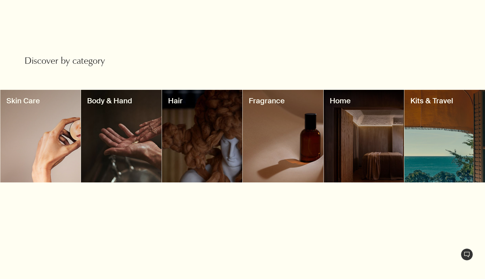
scroll to position [491, 0]
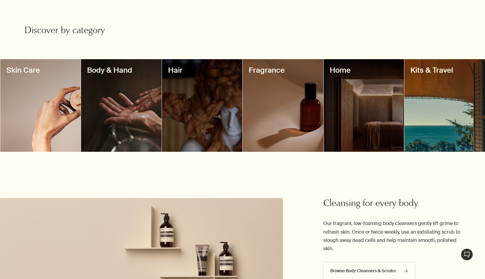
click at [206, 97] on div at bounding box center [202, 105] width 81 height 93
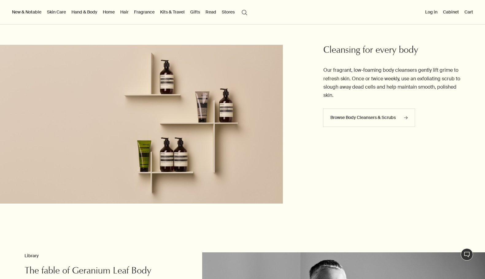
scroll to position [583, 0]
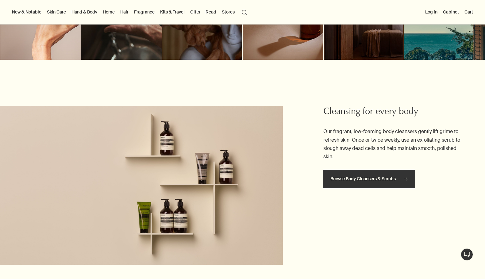
click at [363, 174] on link "Browse Body Cleansers & Scrubs rightArrow" at bounding box center [369, 179] width 92 height 18
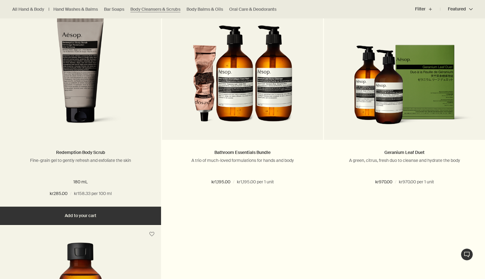
scroll to position [829, 0]
